Goal: Task Accomplishment & Management: Use online tool/utility

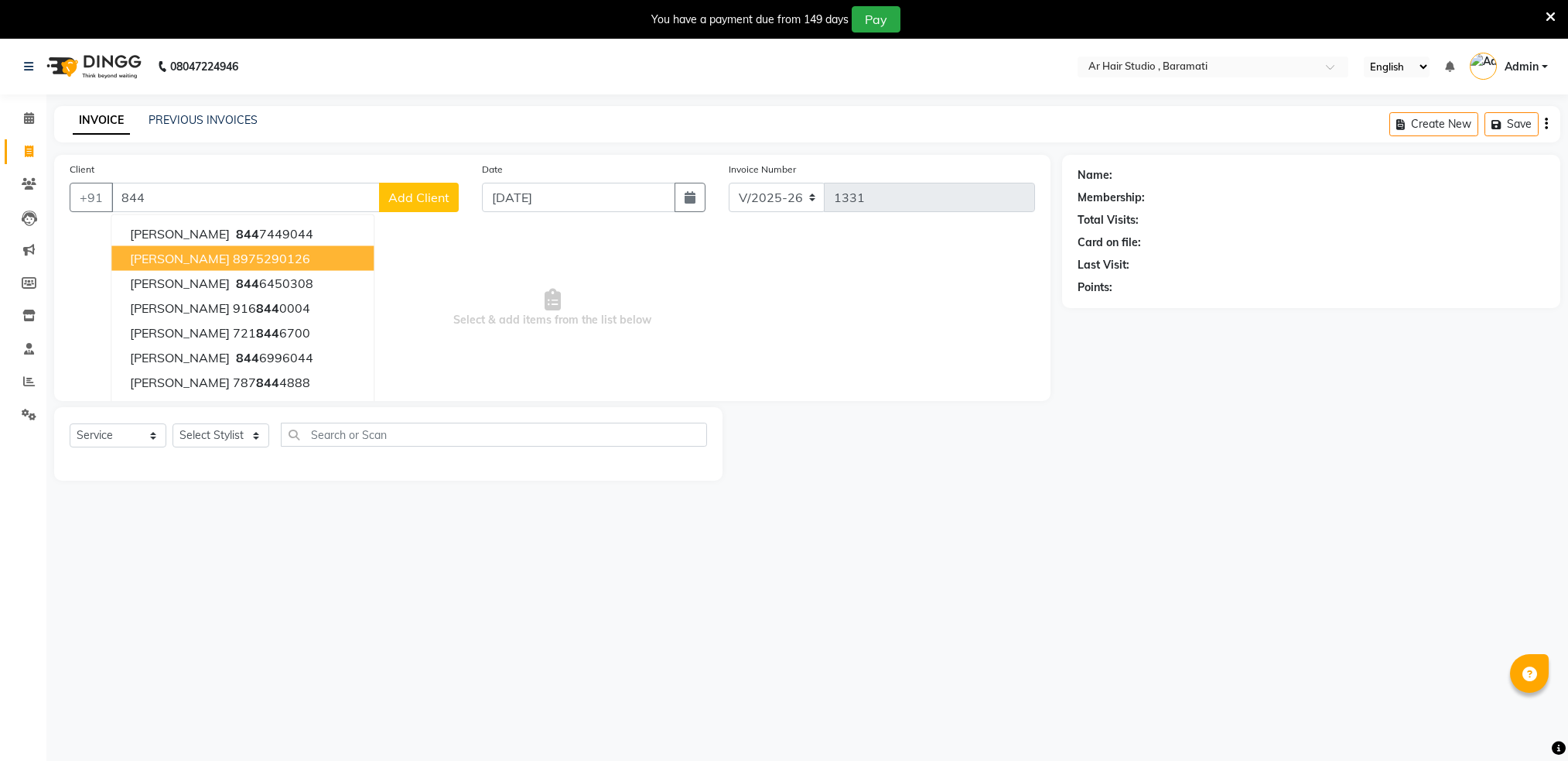
select select "672"
select select "service"
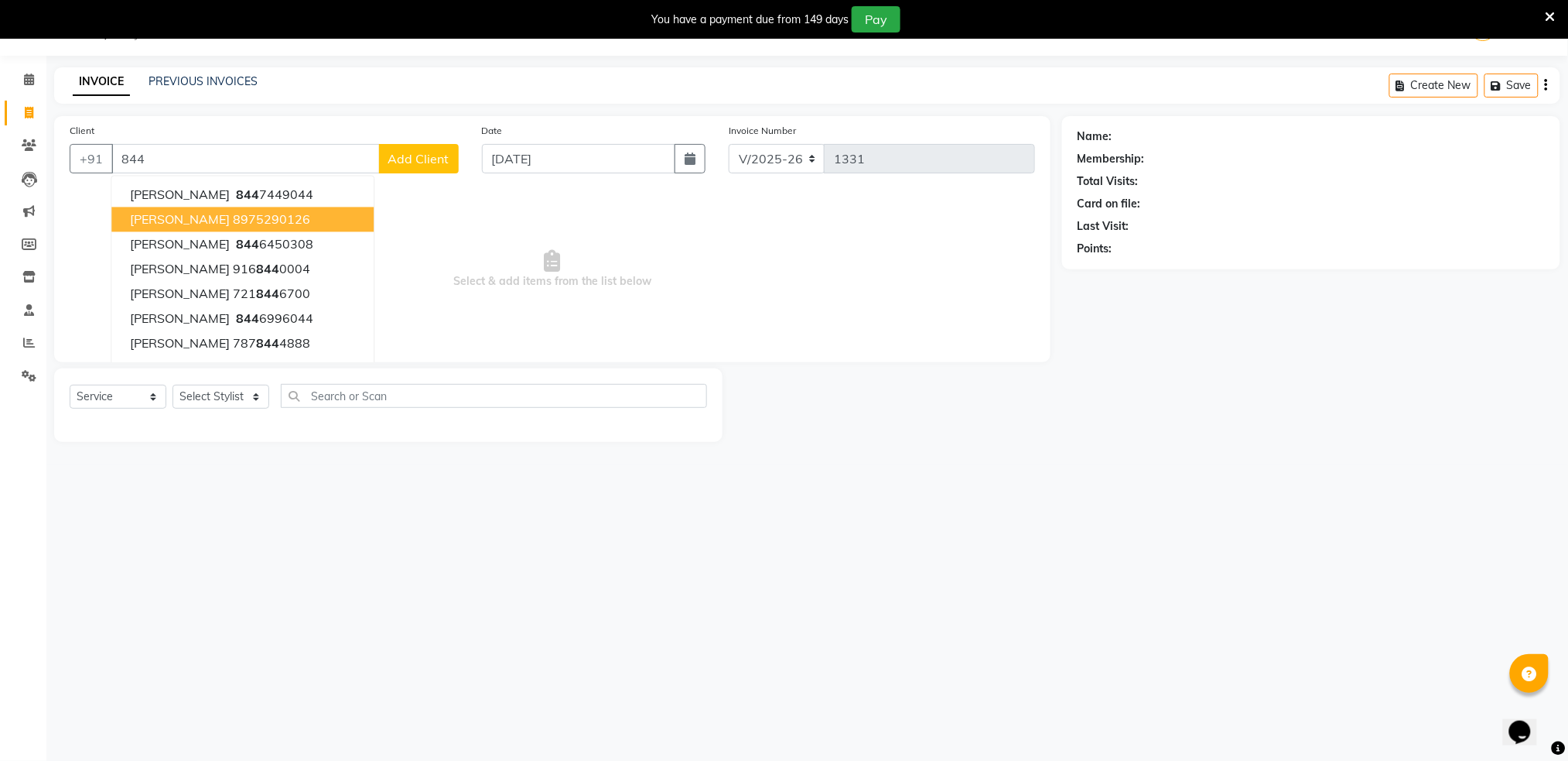
scroll to position [38, 0]
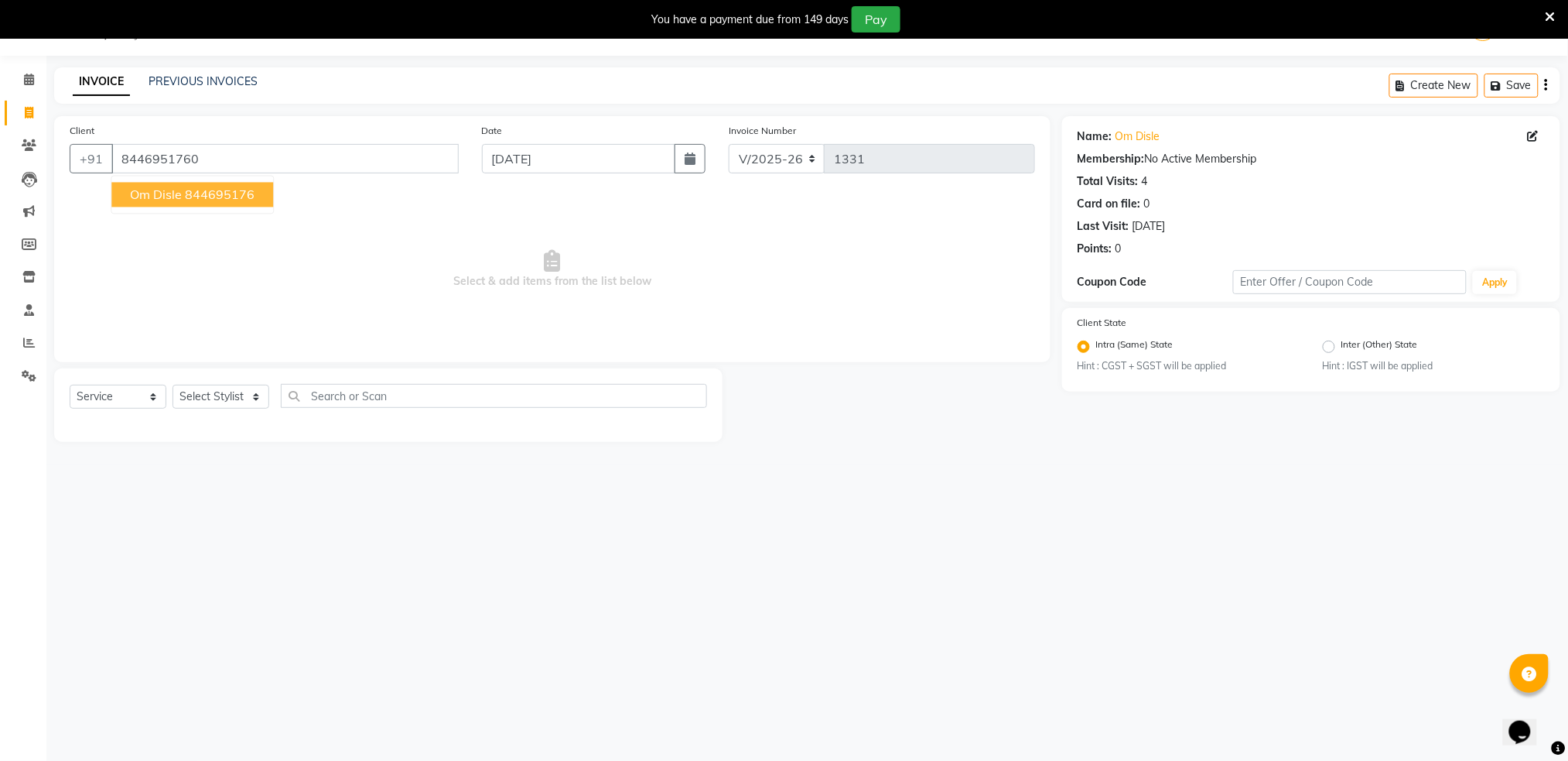
click at [207, 190] on ngb-highlight "844695176" at bounding box center [220, 195] width 70 height 16
type input "844695176"
click at [208, 401] on select "Select Stylist Akshay shree [PERSON_NAME]" at bounding box center [221, 397] width 97 height 24
click at [205, 397] on select "Select Stylist Akshay shree [PERSON_NAME]" at bounding box center [221, 397] width 97 height 24
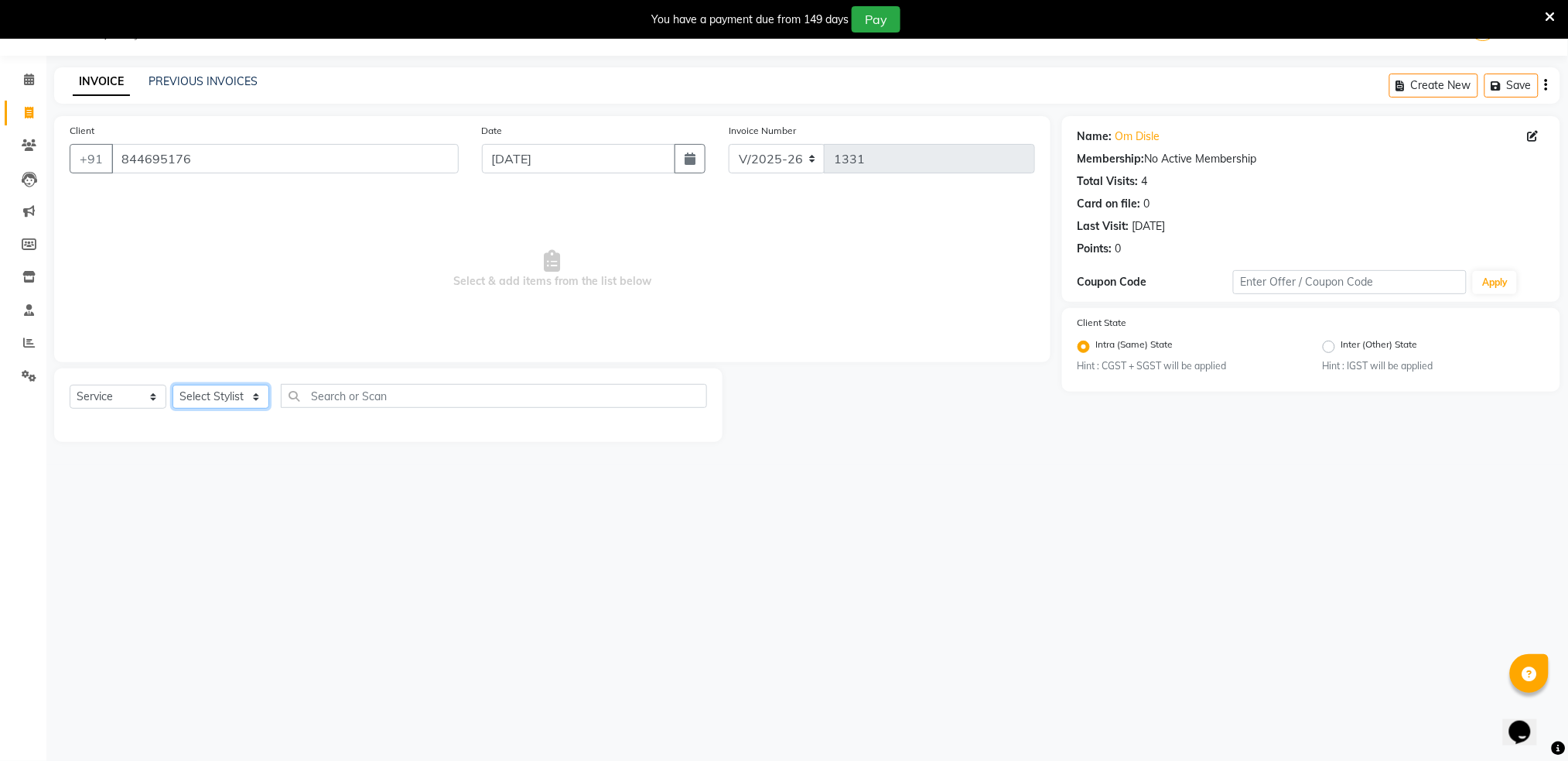
select select "79676"
click at [172, 385] on select "Select Stylist Akshay shree [PERSON_NAME]" at bounding box center [221, 397] width 97 height 24
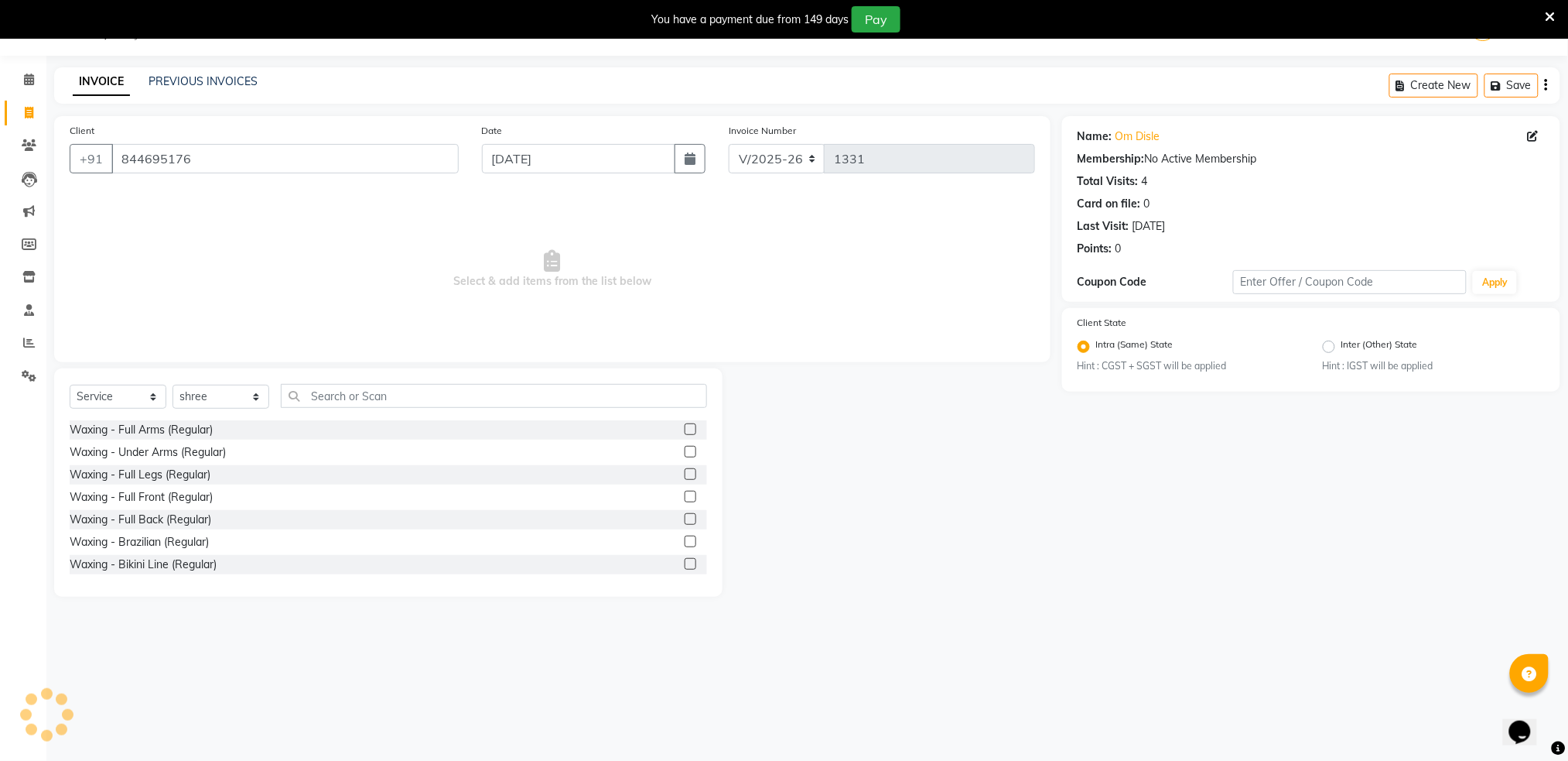
click at [236, 476] on div "Waxing - Full Legs (Regular)" at bounding box center [388, 474] width 637 height 19
click at [356, 393] on input "text" at bounding box center [494, 396] width 427 height 24
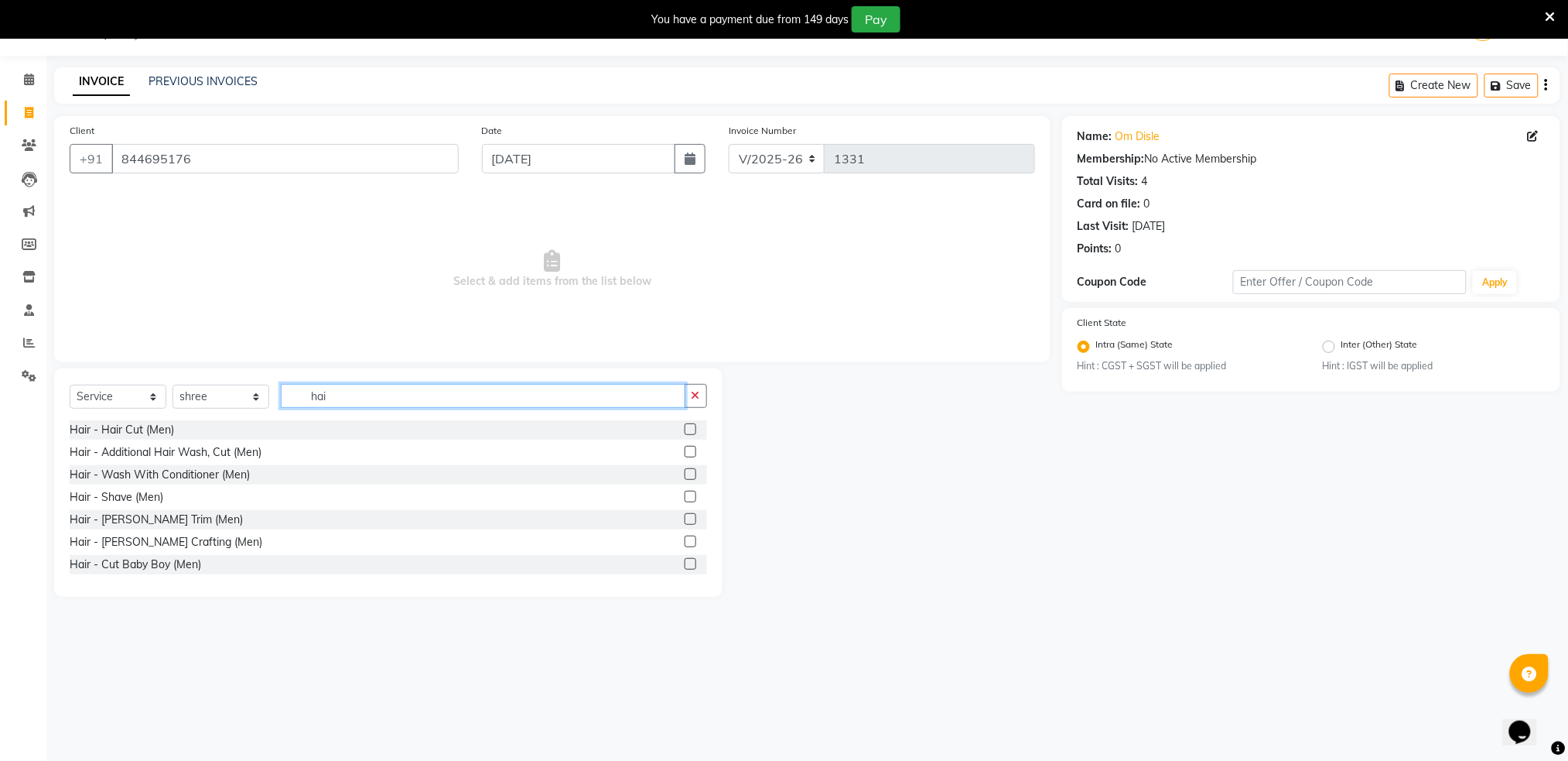
type input "hai"
click at [685, 432] on label at bounding box center [691, 429] width 12 height 12
click at [685, 432] on input "checkbox" at bounding box center [690, 430] width 10 height 10
click at [685, 432] on label at bounding box center [691, 429] width 12 height 12
click at [685, 432] on input "checkbox" at bounding box center [690, 430] width 10 height 10
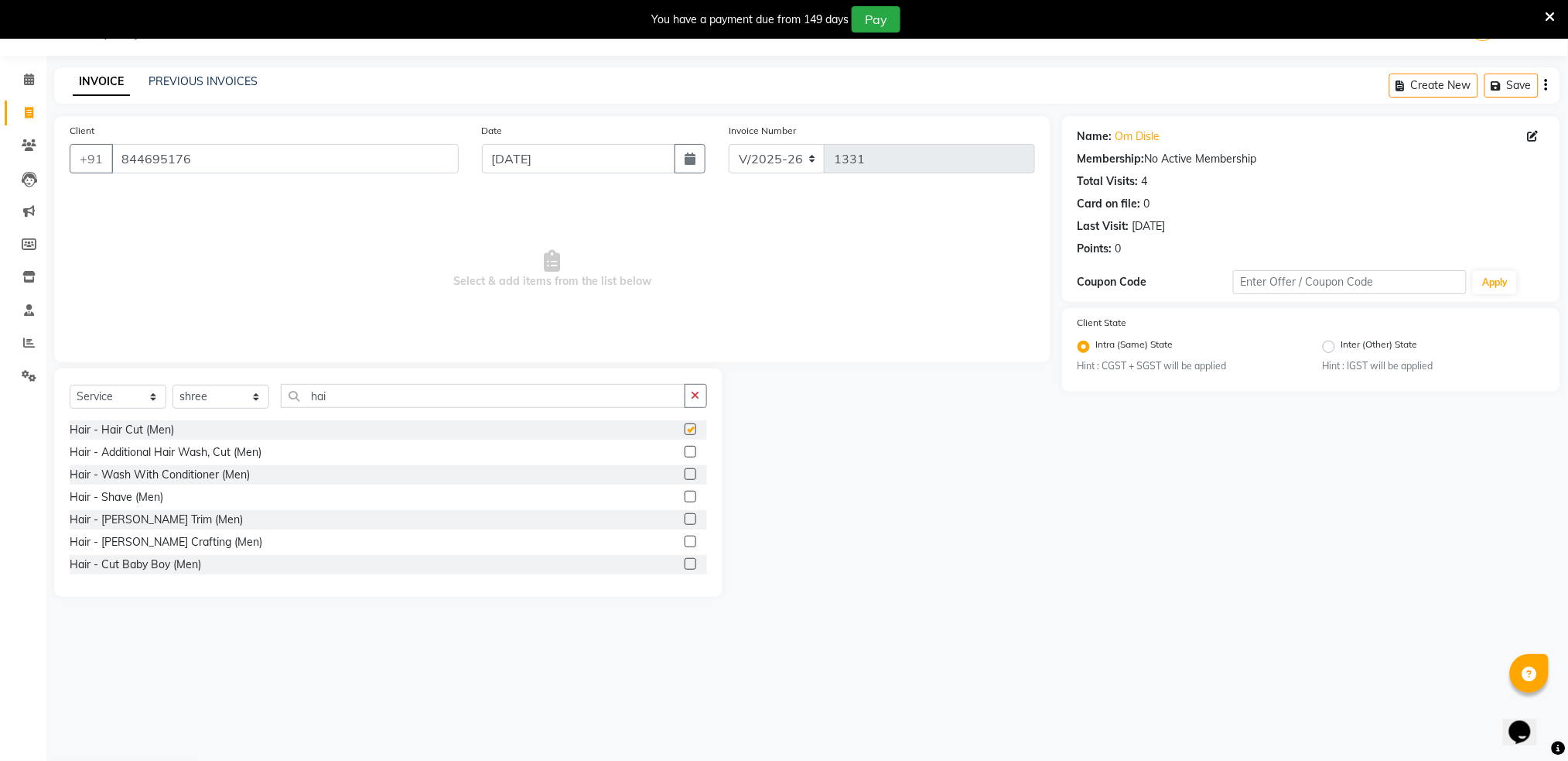
checkbox input "false"
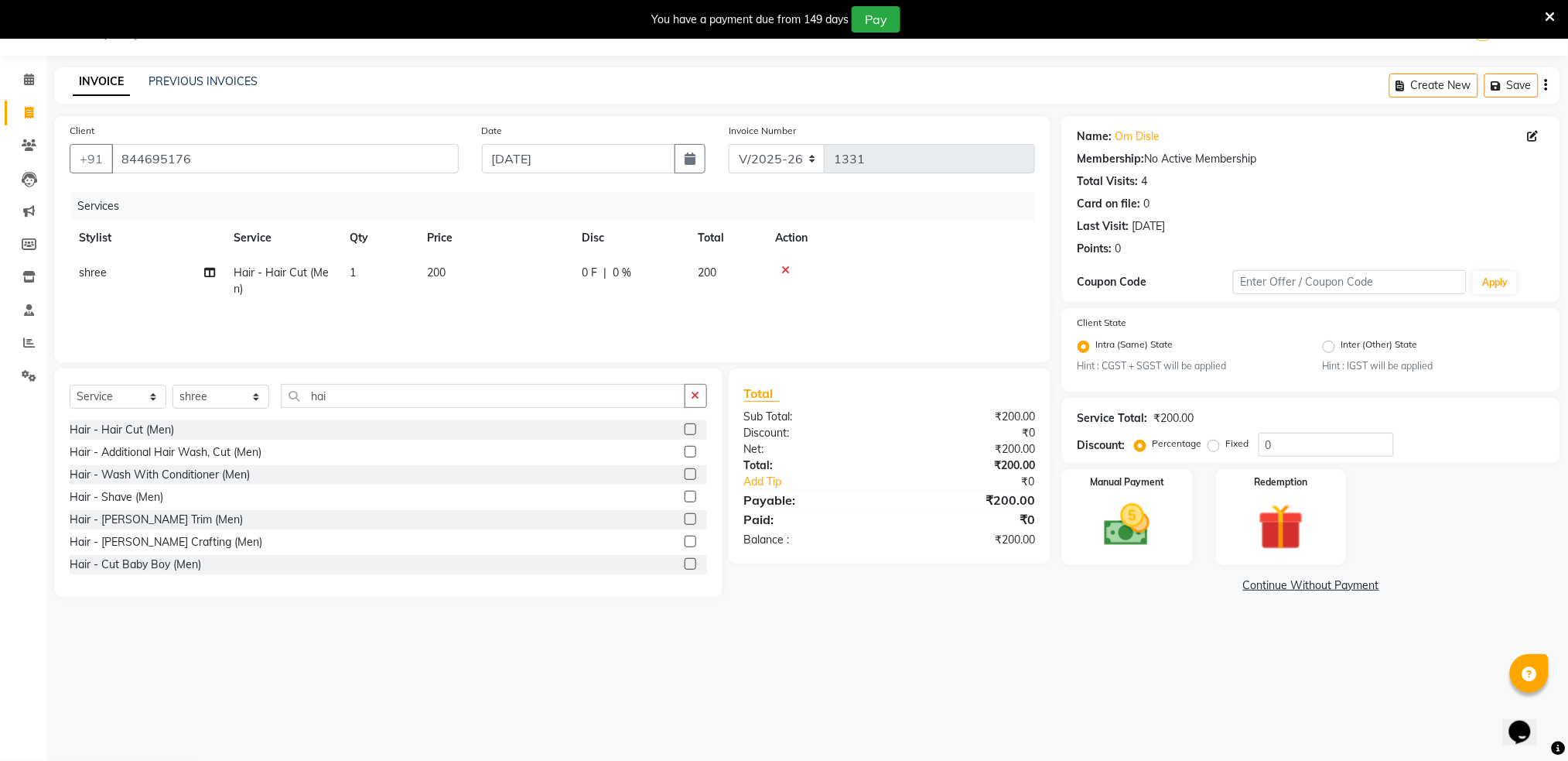
click at [709, 270] on span "200" at bounding box center [707, 273] width 18 height 14
select select "79676"
click at [568, 271] on input "200" at bounding box center [567, 277] width 136 height 24
type input "2"
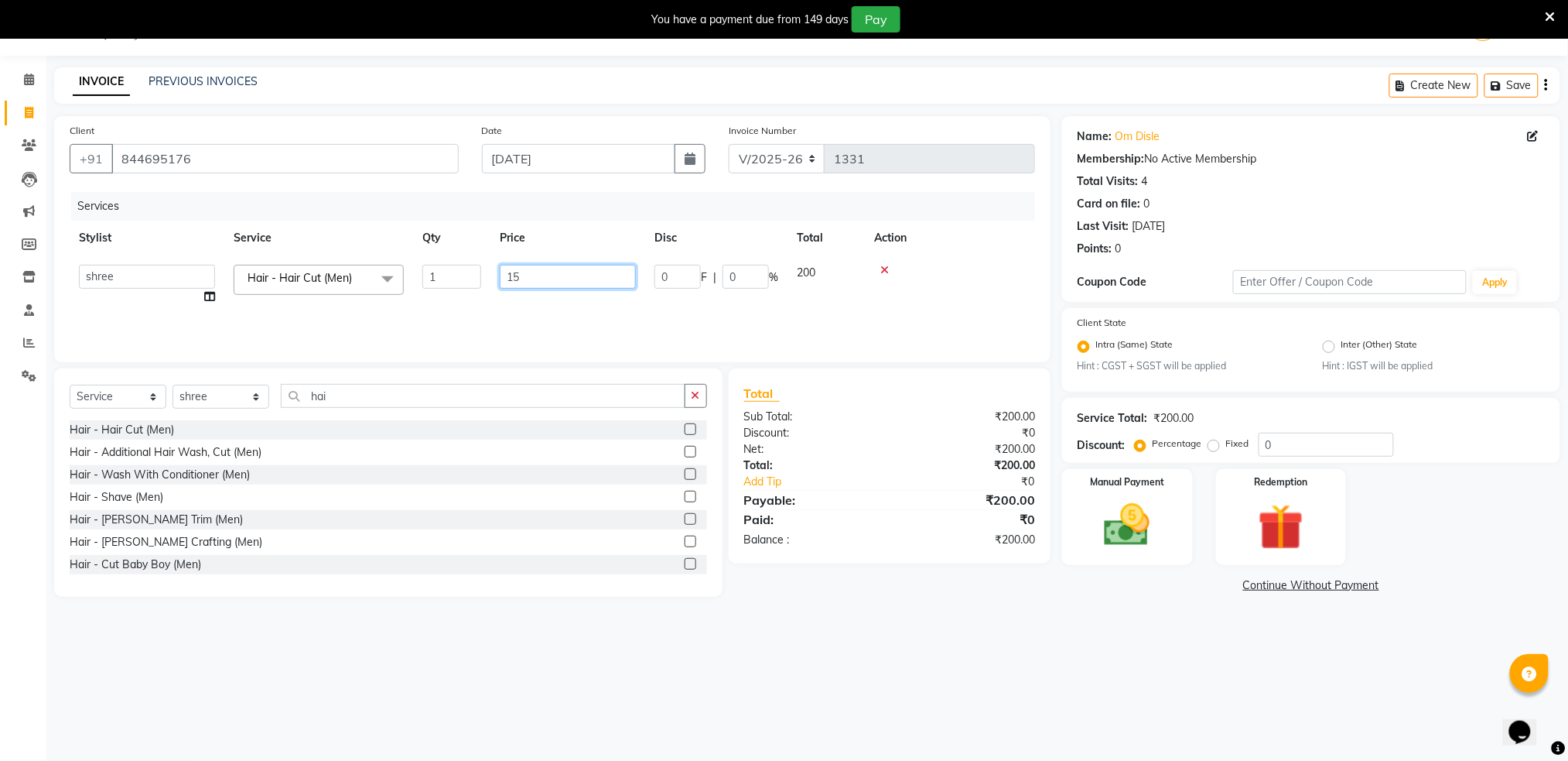
type input "150"
click at [939, 268] on div at bounding box center [950, 270] width 152 height 11
click at [1098, 508] on img at bounding box center [1127, 525] width 77 height 55
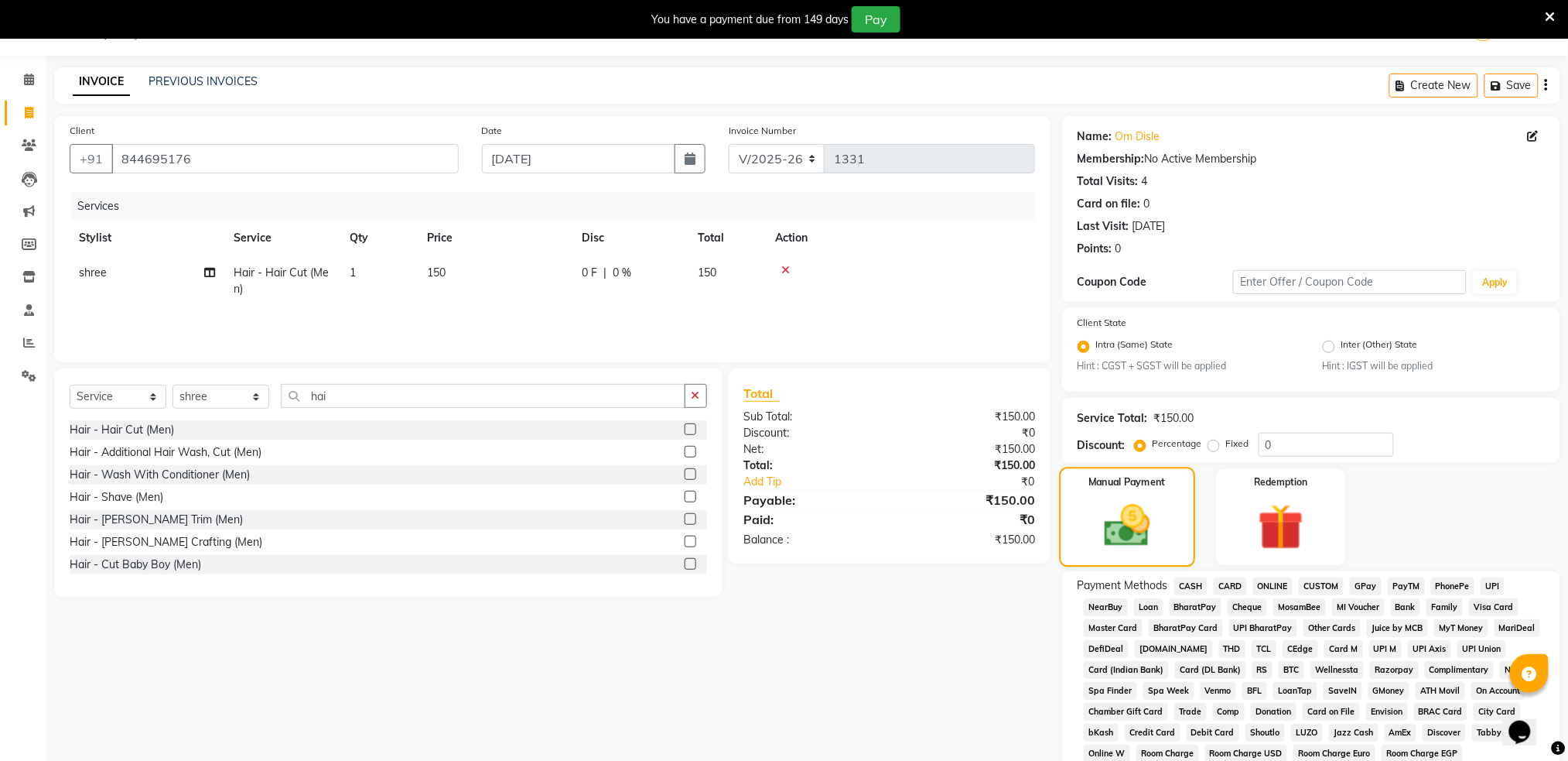
click at [1098, 508] on img at bounding box center [1128, 527] width 75 height 53
click at [1276, 585] on span "ONLINE" at bounding box center [1273, 586] width 40 height 18
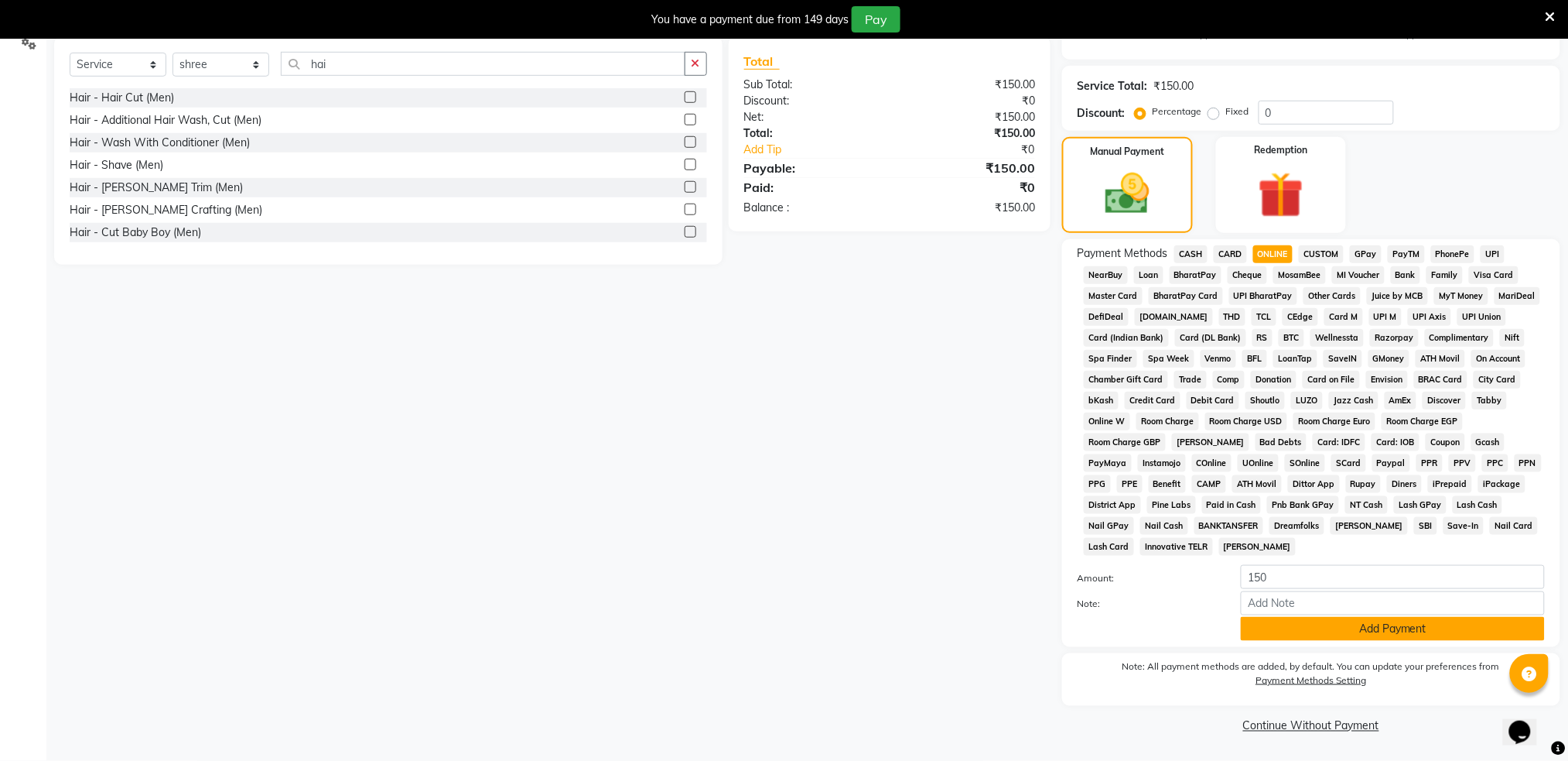
click at [1316, 633] on button "Add Payment" at bounding box center [1393, 628] width 304 height 24
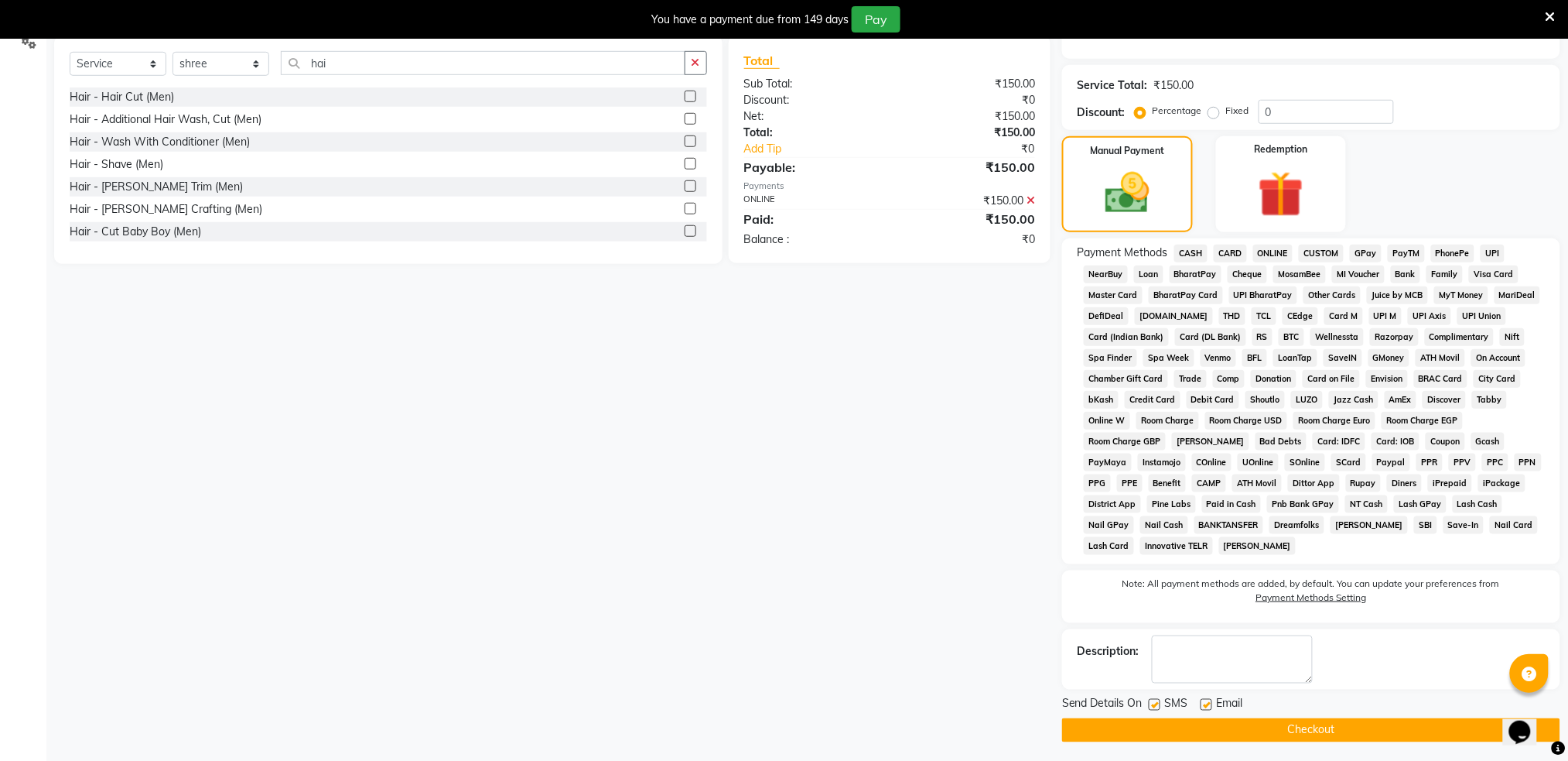
click at [1164, 708] on div "SMS" at bounding box center [1175, 705] width 52 height 19
click at [1150, 708] on label at bounding box center [1155, 705] width 12 height 12
click at [1150, 708] on input "checkbox" at bounding box center [1154, 705] width 10 height 10
checkbox input "false"
click at [1164, 734] on button "Checkout" at bounding box center [1311, 730] width 498 height 24
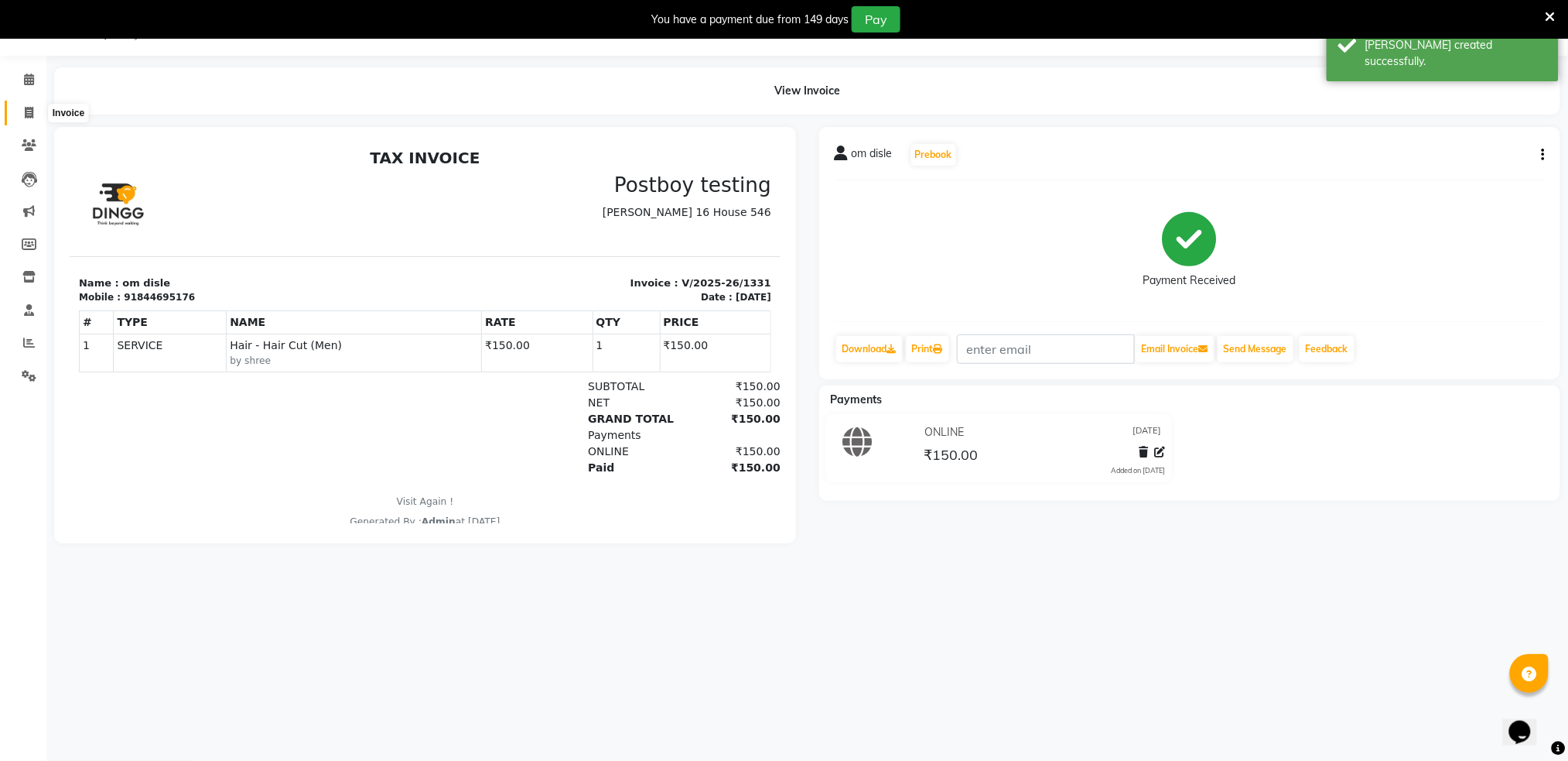
click at [27, 113] on icon at bounding box center [29, 113] width 8 height 12
select select "service"
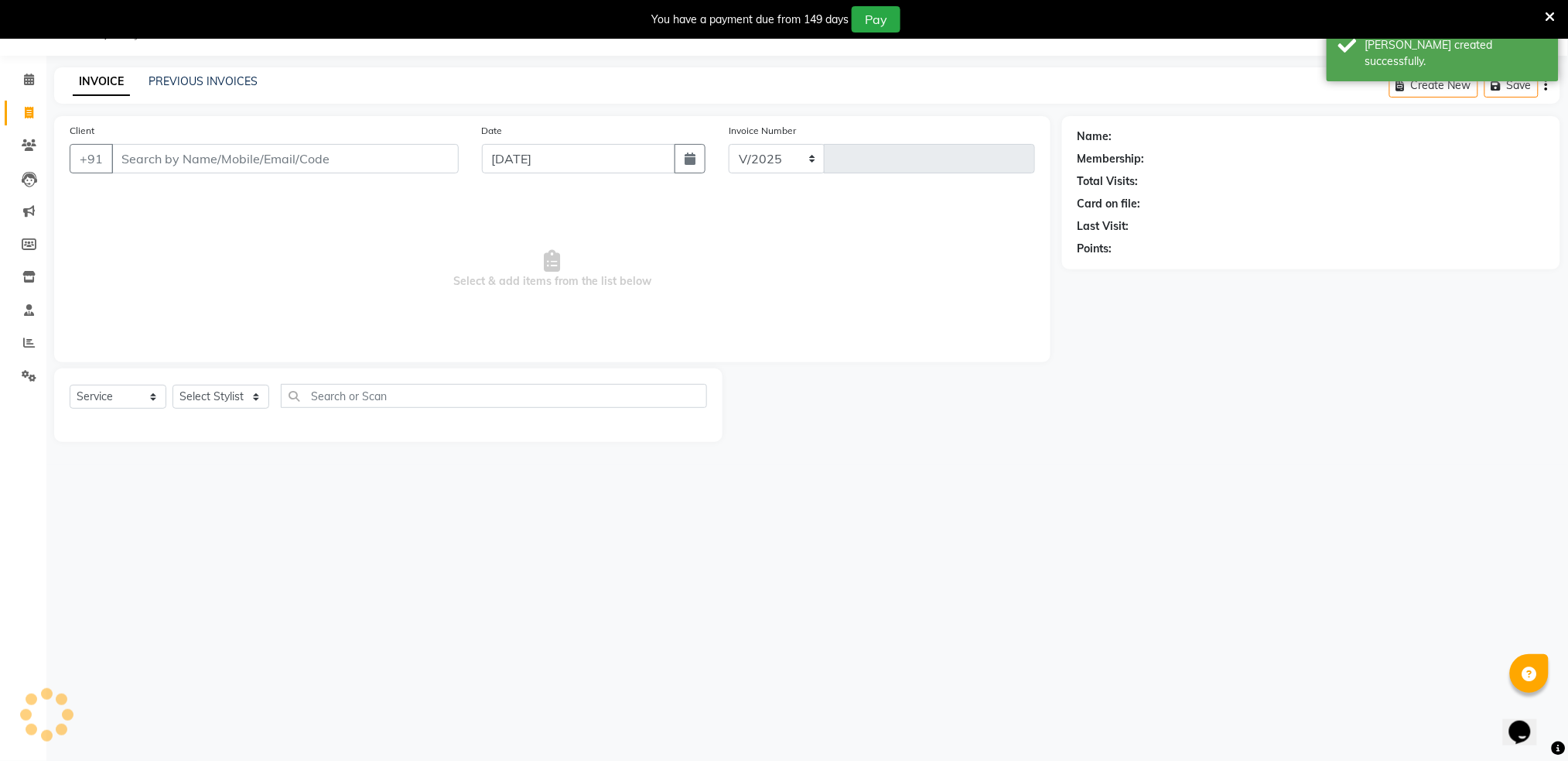
select select "672"
type input "1332"
